Goal: Navigation & Orientation: Find specific page/section

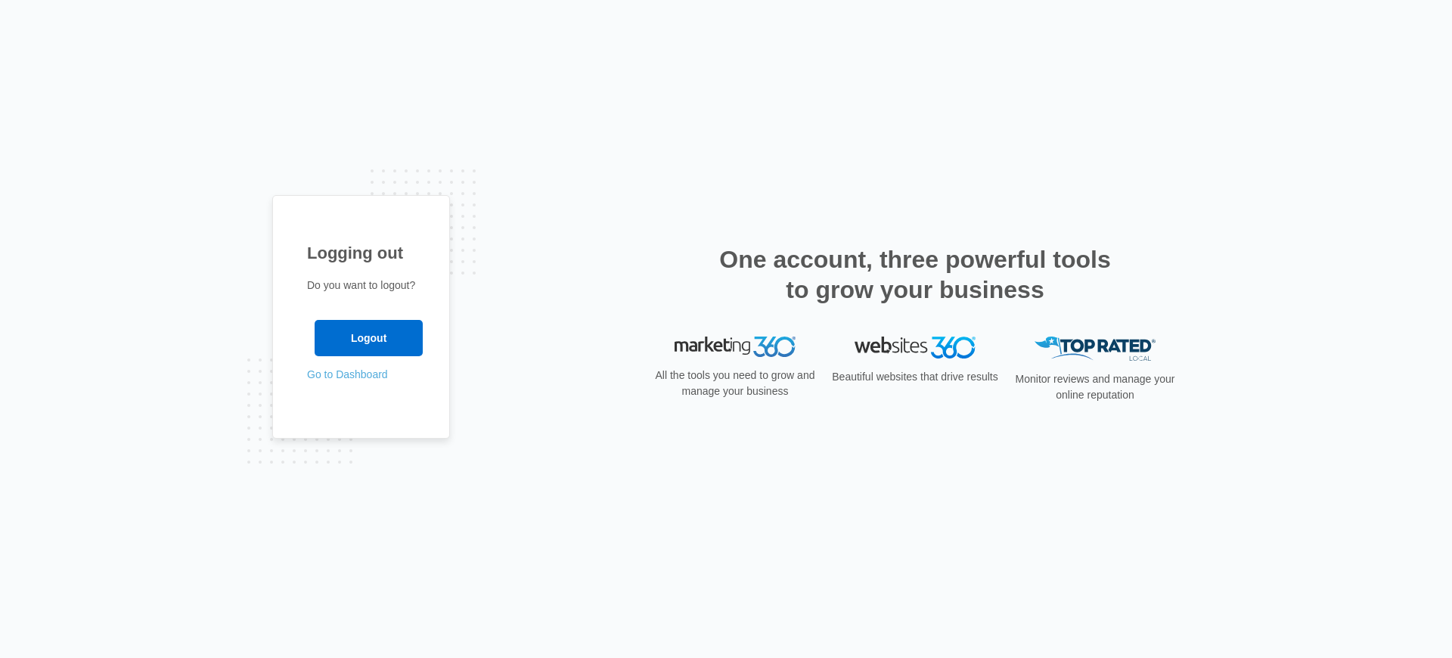
click at [356, 374] on link "Go to Dashboard" at bounding box center [347, 374] width 81 height 12
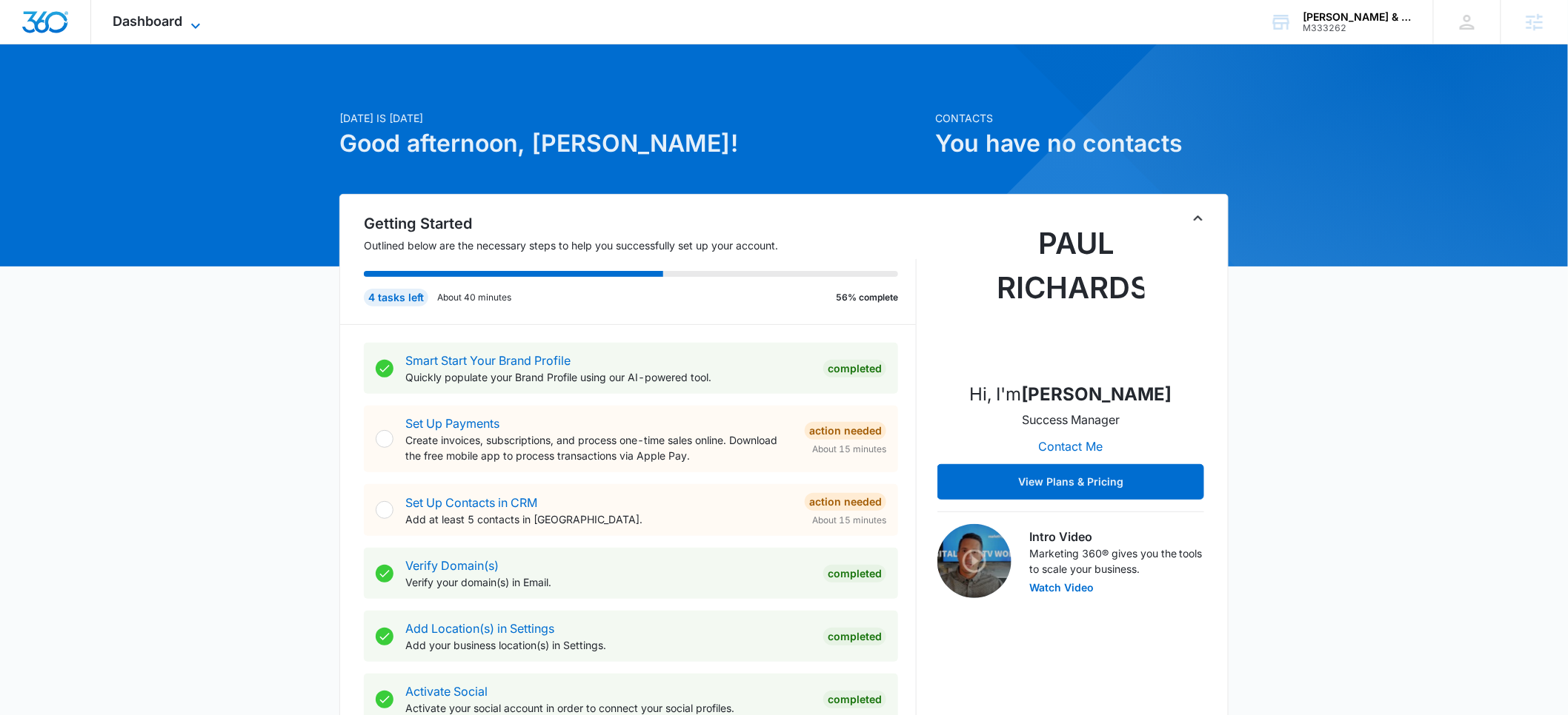
click at [175, 24] on span "Dashboard" at bounding box center [148, 22] width 70 height 16
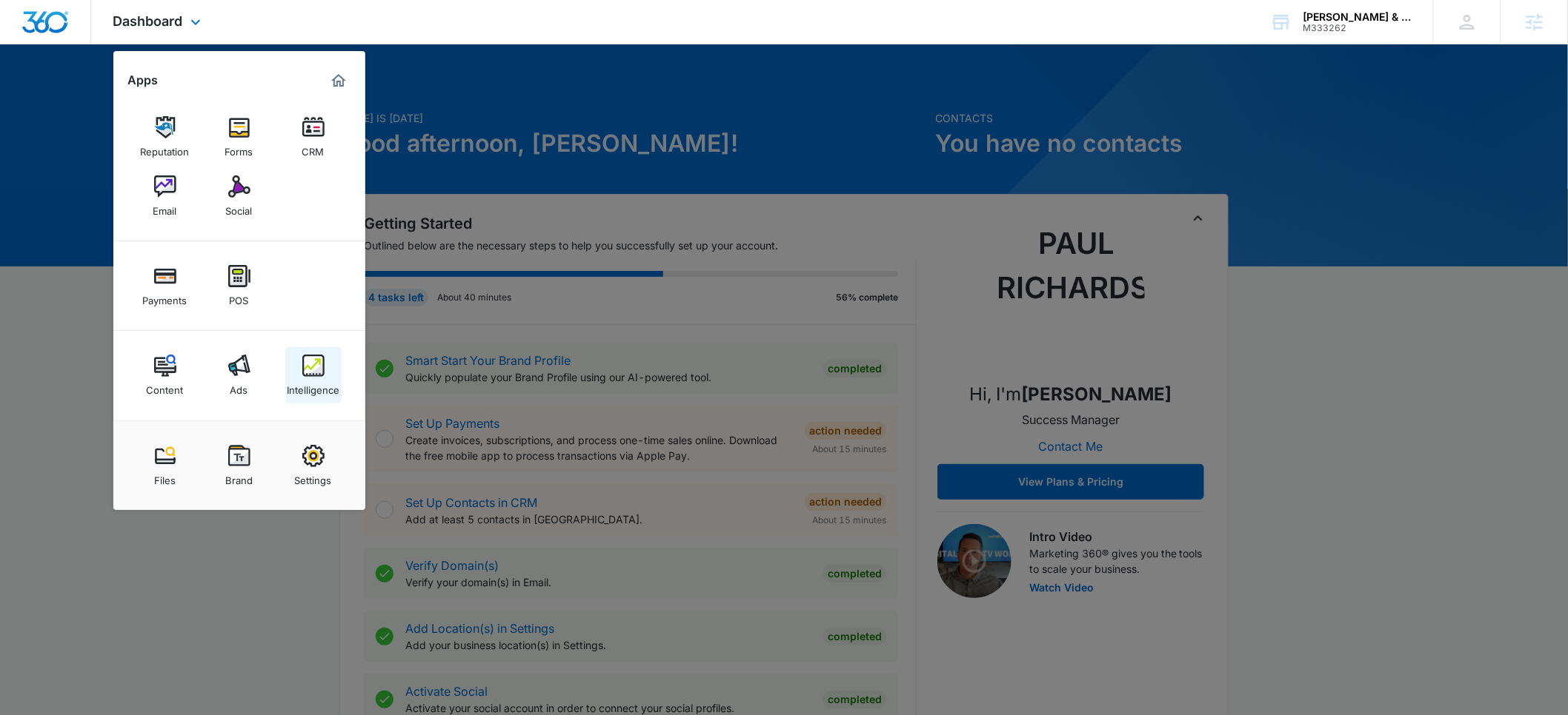
click at [306, 386] on div "Intelligence" at bounding box center [314, 387] width 53 height 20
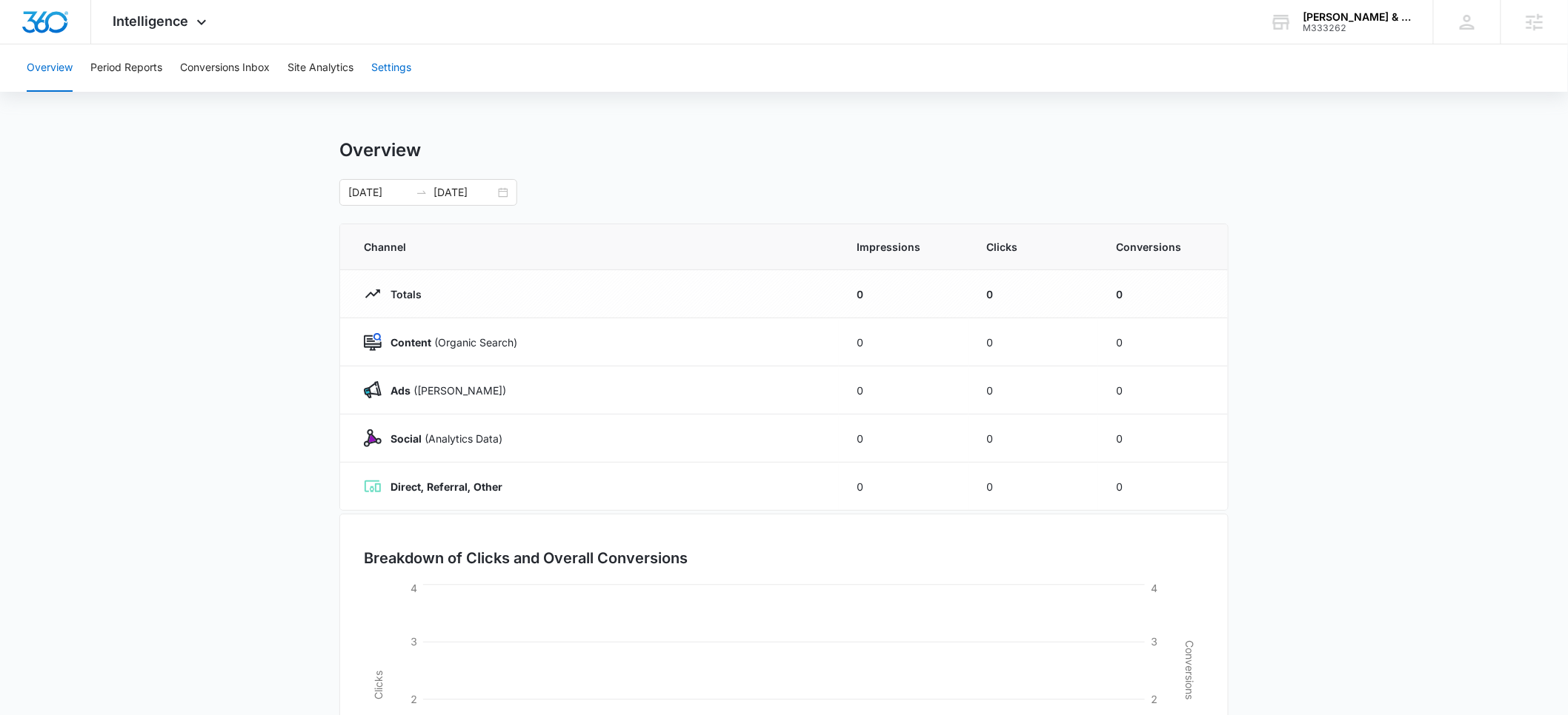
click at [397, 66] on button "Settings" at bounding box center [391, 68] width 40 height 47
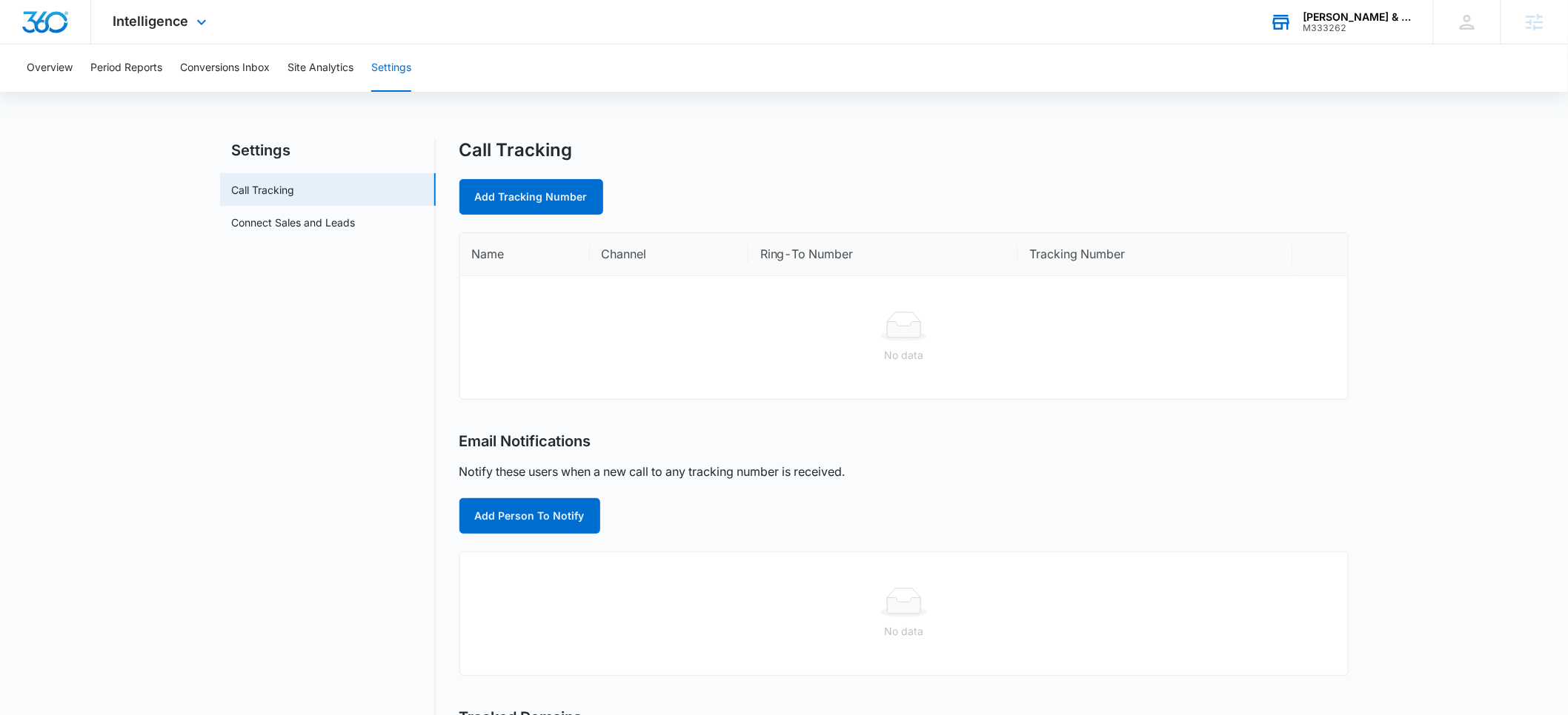
click at [1338, 26] on div "M333262" at bounding box center [1357, 27] width 108 height 11
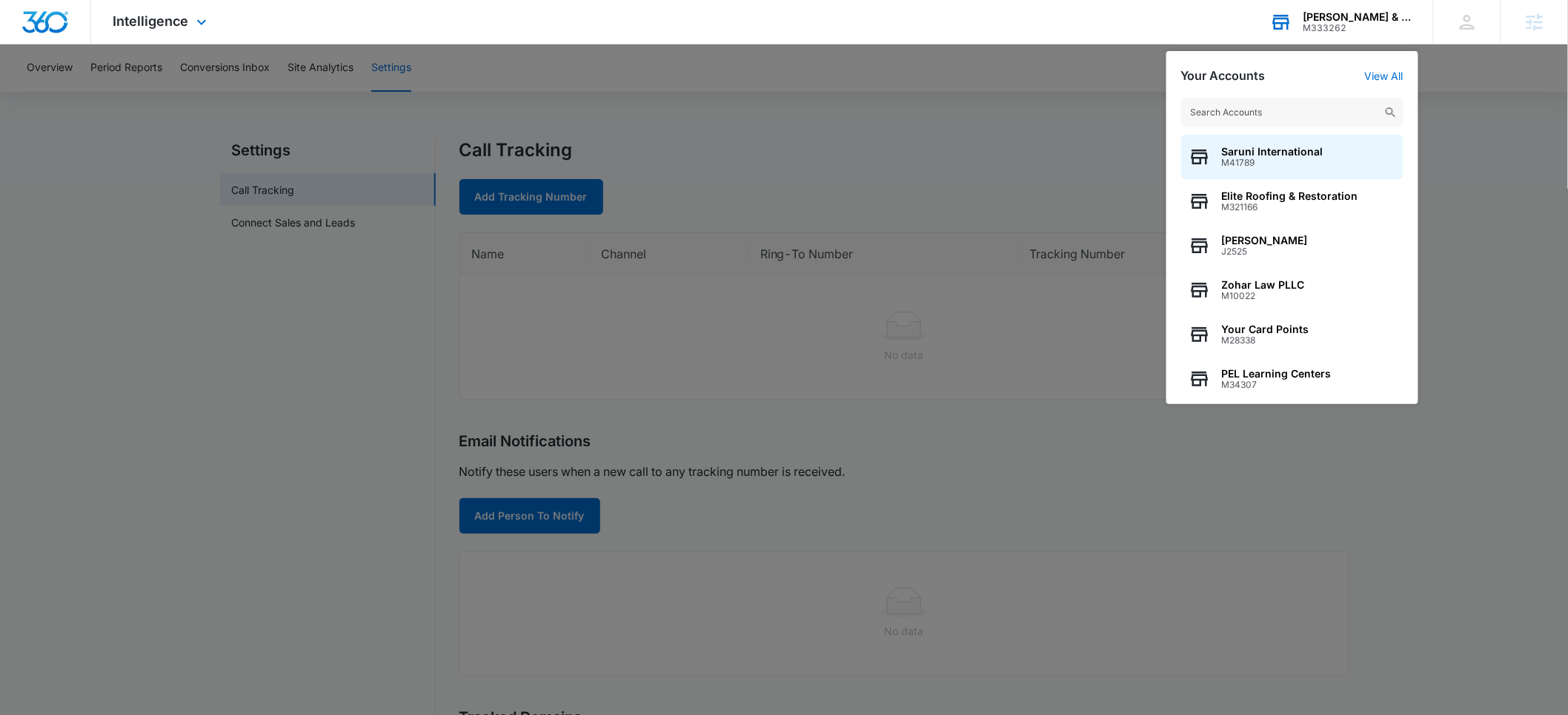
click at [1256, 120] on input "text" at bounding box center [1292, 113] width 222 height 29
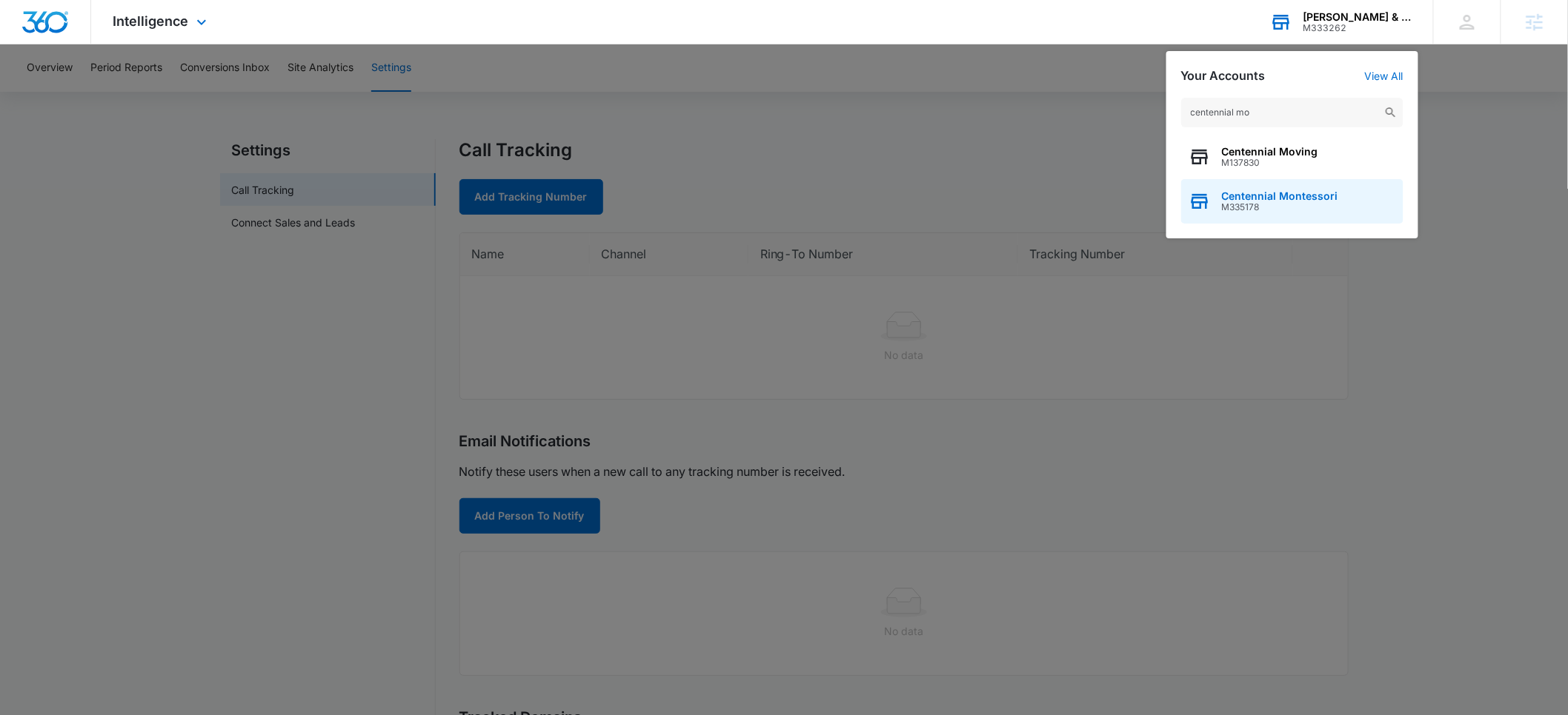
type input "centennial mo"
click at [1266, 198] on span "Centennial Montessori" at bounding box center [1280, 196] width 117 height 12
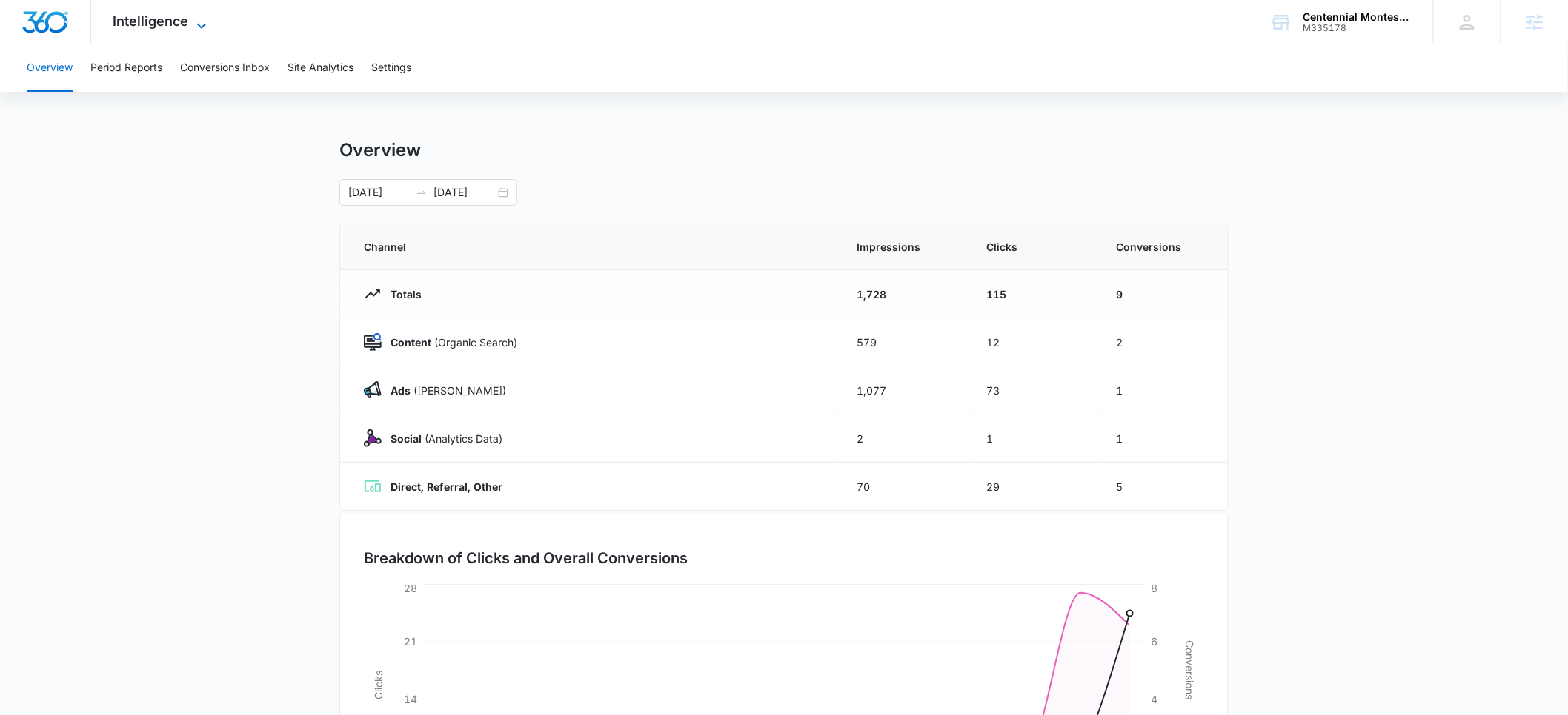
click at [132, 25] on span "Intelligence" at bounding box center [151, 22] width 75 height 16
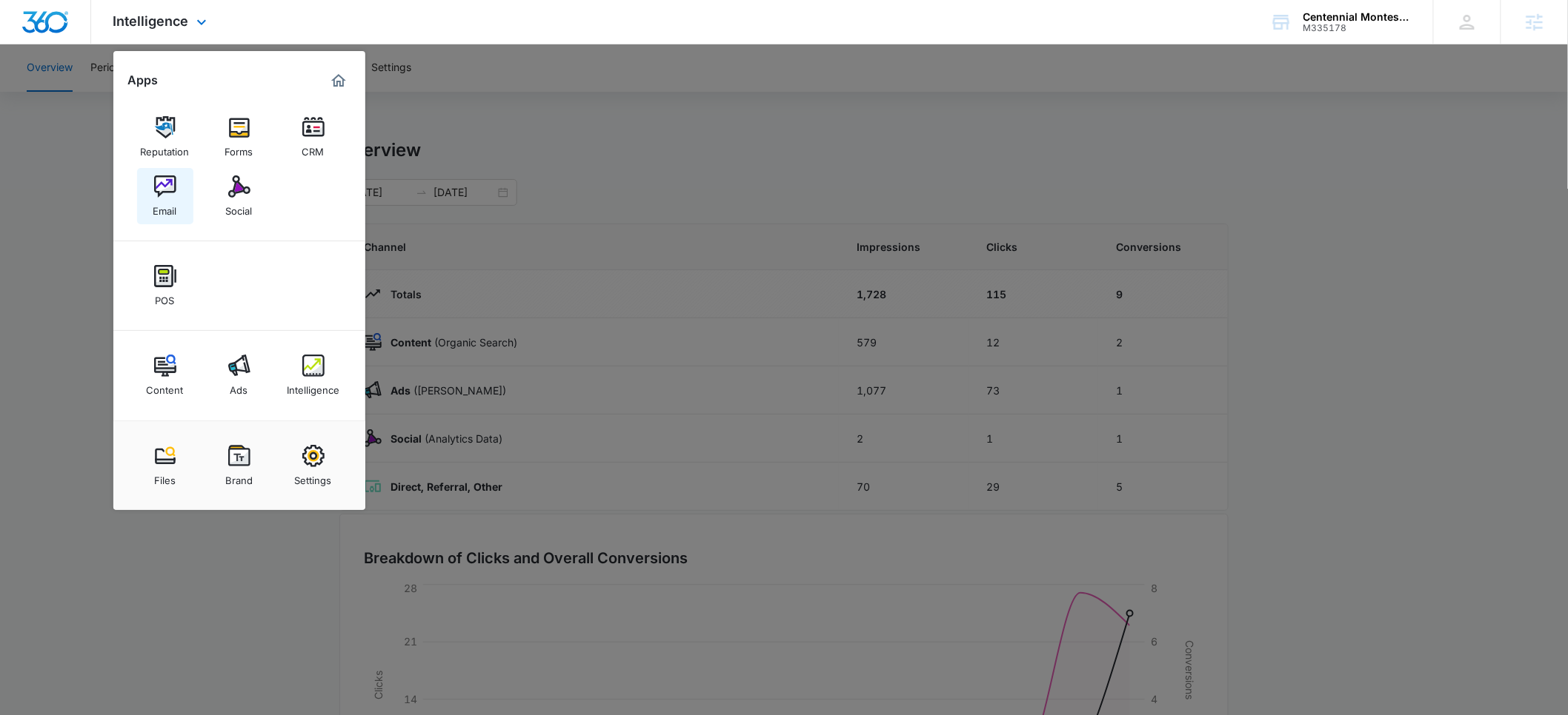
click at [163, 193] on img at bounding box center [165, 186] width 23 height 23
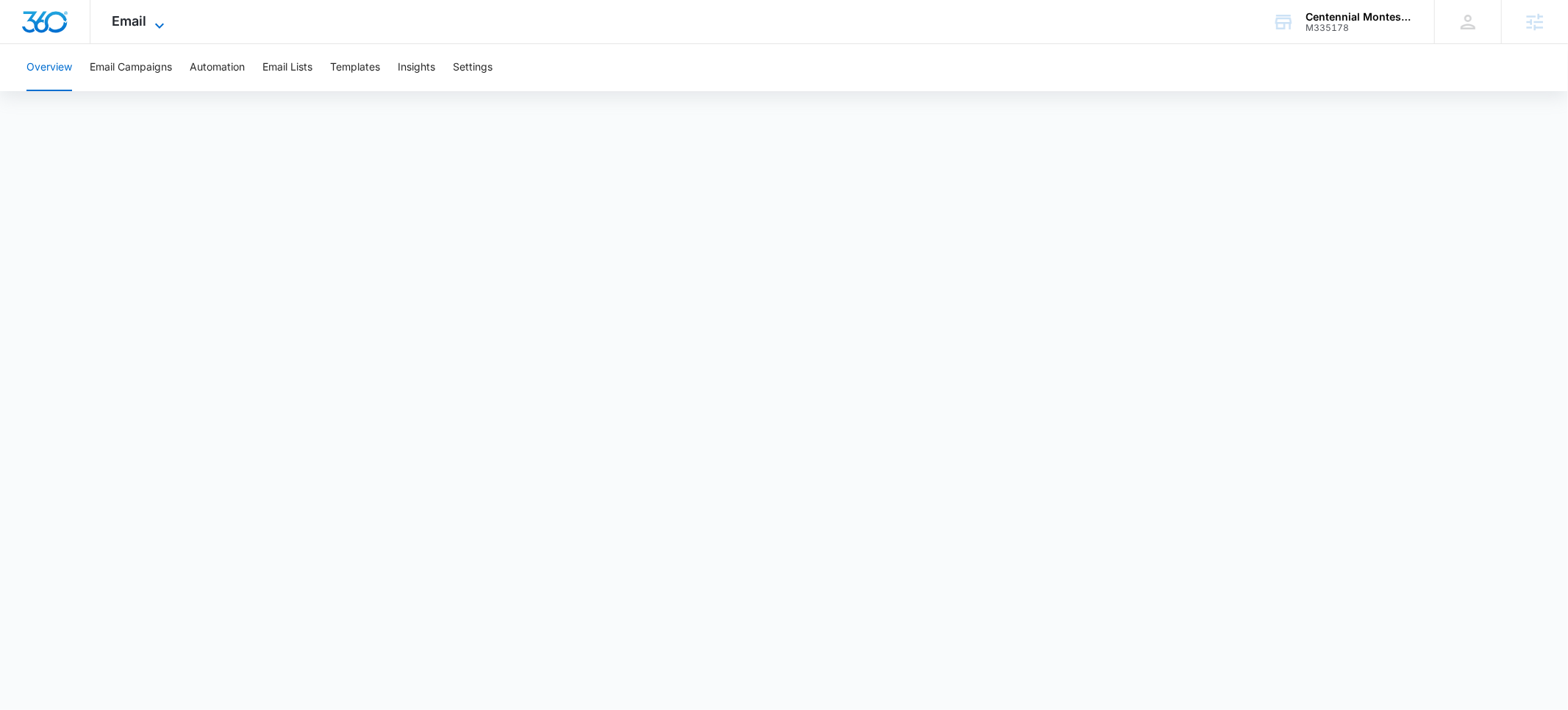
click at [133, 24] on span "Email" at bounding box center [130, 21] width 35 height 16
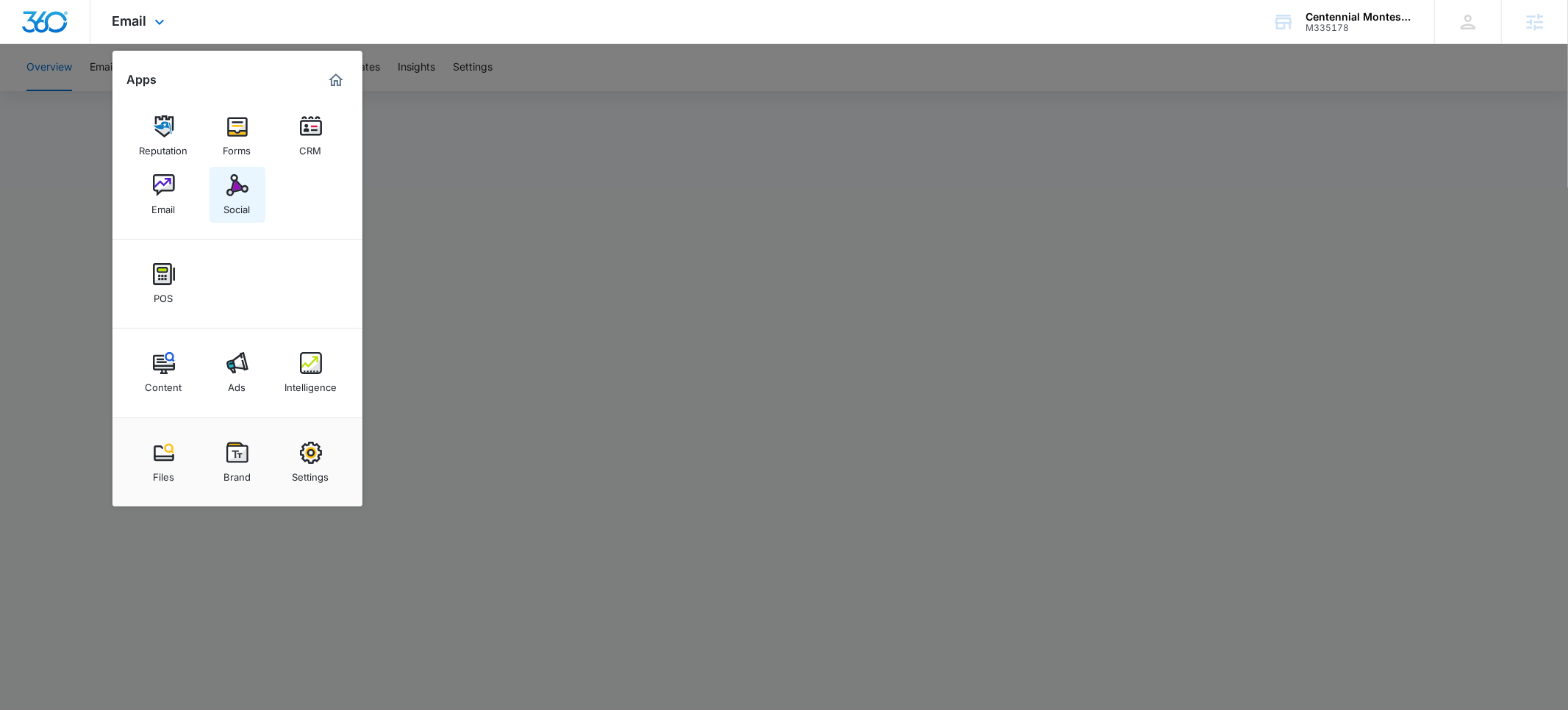
click at [233, 192] on img at bounding box center [237, 185] width 22 height 22
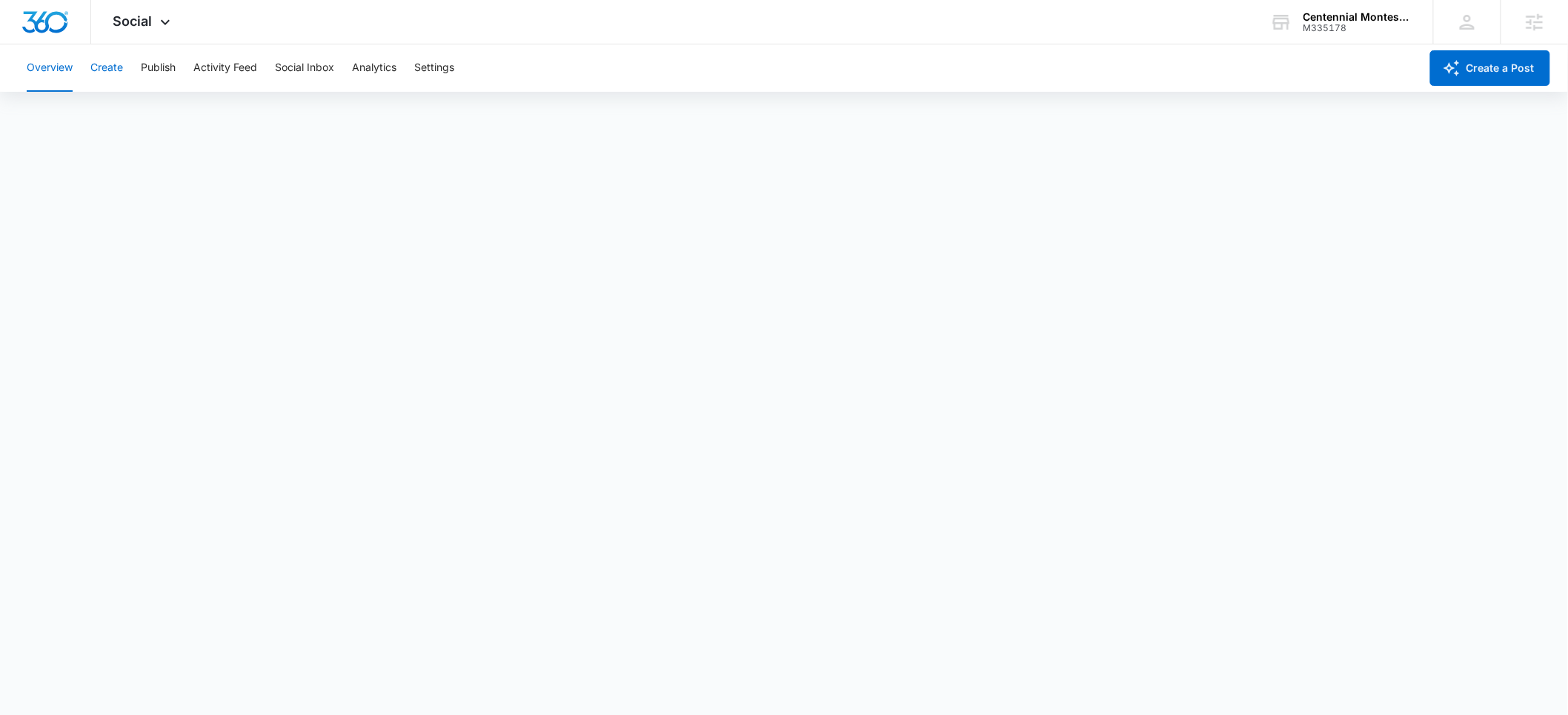
click at [99, 65] on button "Create" at bounding box center [106, 68] width 32 height 47
click at [144, 119] on button "Approvals" at bounding box center [144, 114] width 50 height 41
click at [72, 116] on button "Content Library" at bounding box center [64, 114] width 75 height 41
